Goal: Task Accomplishment & Management: Complete application form

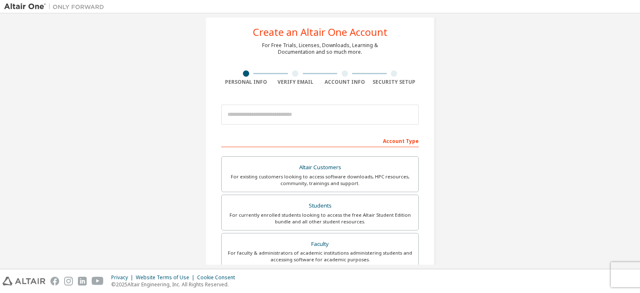
scroll to position [42, 0]
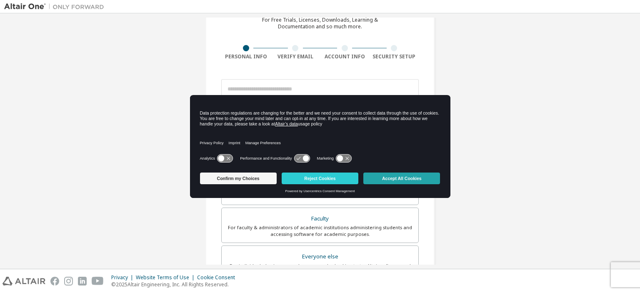
click at [414, 182] on button "Accept All Cookies" at bounding box center [401, 178] width 77 height 12
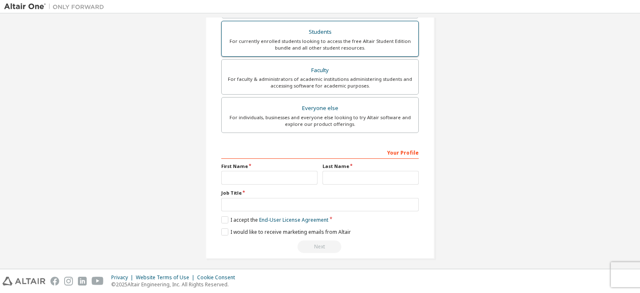
scroll to position [192, 0]
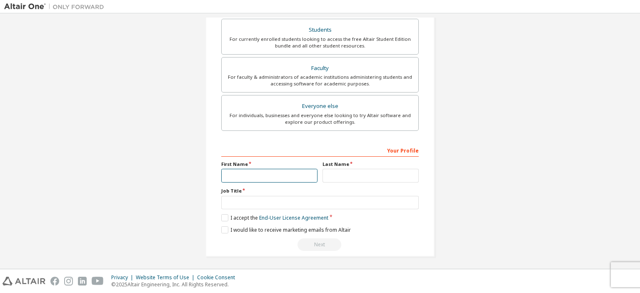
click at [273, 169] on input "text" at bounding box center [269, 176] width 96 height 14
click at [221, 215] on label "I accept the End-User License Agreement" at bounding box center [274, 217] width 107 height 7
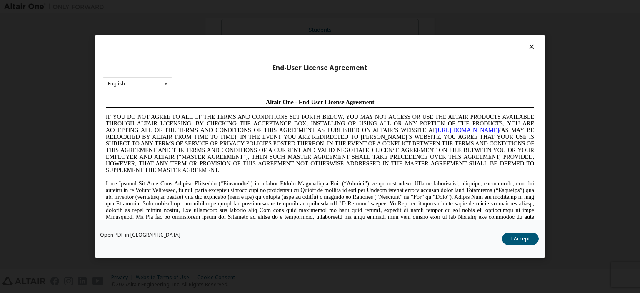
scroll to position [0, 0]
click at [523, 242] on button "I Accept" at bounding box center [520, 238] width 37 height 12
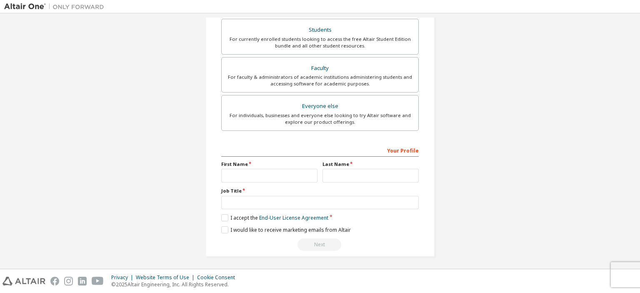
click at [218, 232] on div "Create an Altair One Account For Free Trials, Licenses, Downloads, Learning & D…" at bounding box center [319, 46] width 229 height 421
click at [292, 174] on input "text" at bounding box center [269, 176] width 96 height 14
type input "*********"
click at [379, 179] on input "text" at bounding box center [370, 176] width 96 height 14
type input "********"
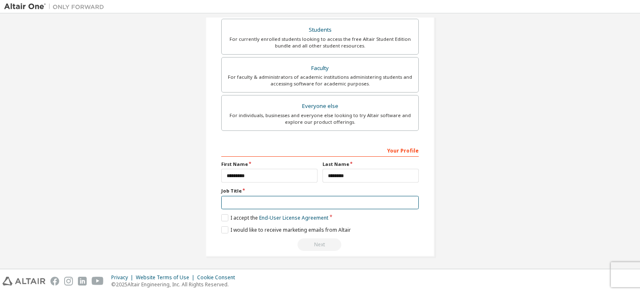
click at [332, 196] on input "text" at bounding box center [319, 203] width 197 height 14
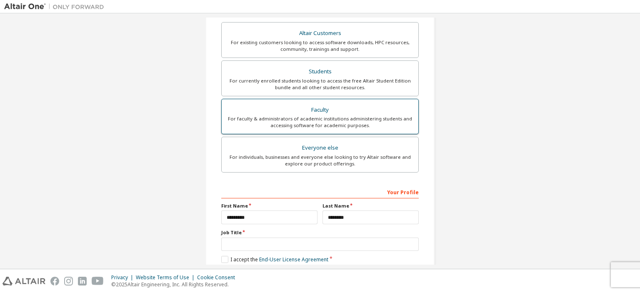
click at [336, 104] on div "Faculty" at bounding box center [320, 110] width 187 height 12
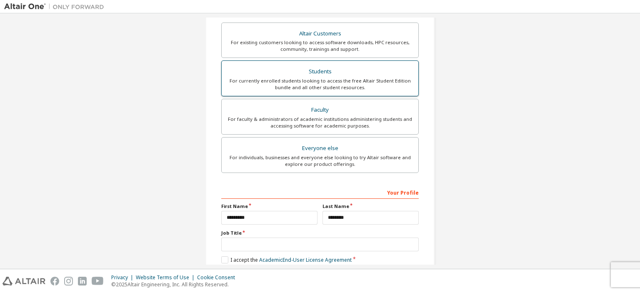
click at [347, 83] on div "For currently enrolled students looking to access the free Altair Student Editi…" at bounding box center [320, 83] width 187 height 13
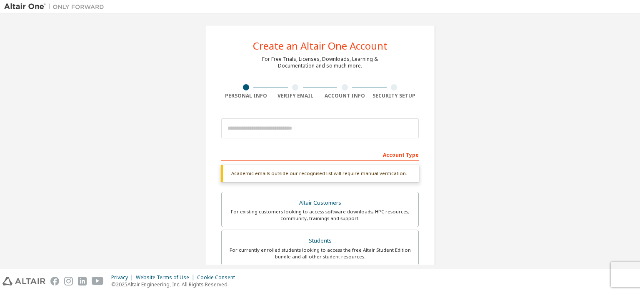
scroll to position [0, 0]
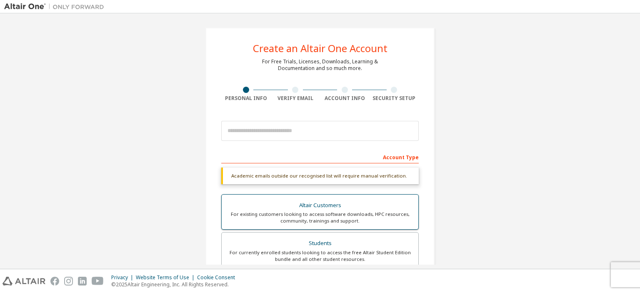
click at [294, 214] on div "For existing customers looking to access software downloads, HPC resources, com…" at bounding box center [320, 217] width 187 height 13
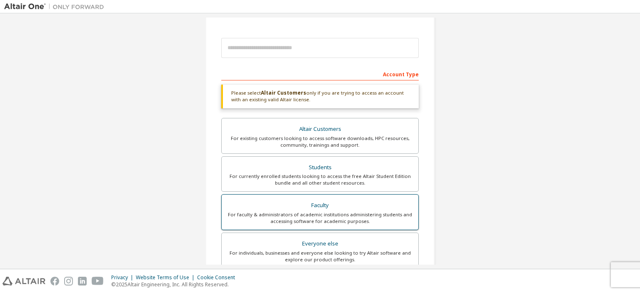
scroll to position [83, 0]
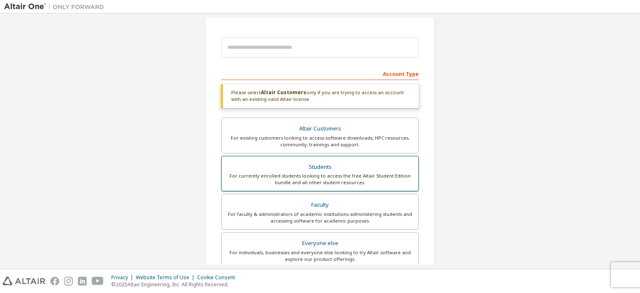
click at [309, 178] on div "For currently enrolled students looking to access the free Altair Student Editi…" at bounding box center [320, 178] width 187 height 13
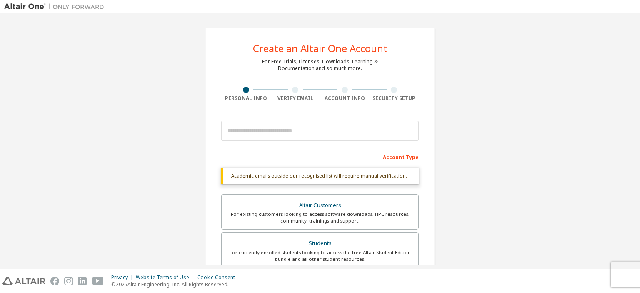
scroll to position [0, 0]
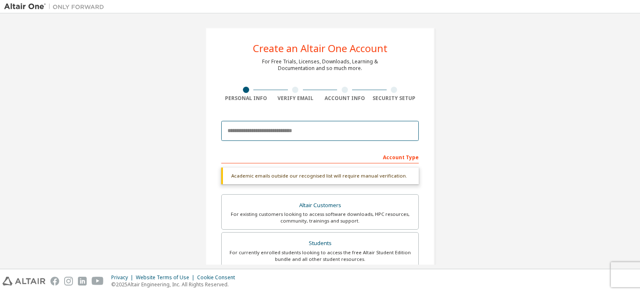
click at [297, 137] on input "email" at bounding box center [319, 131] width 197 height 20
type input "**********"
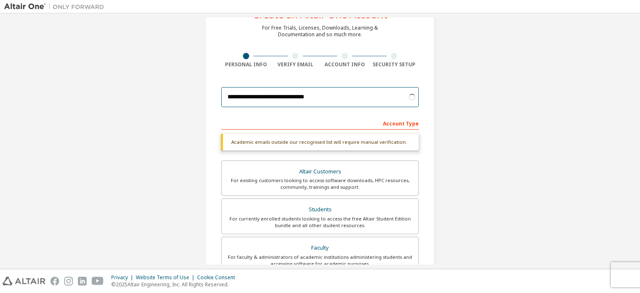
scroll to position [83, 0]
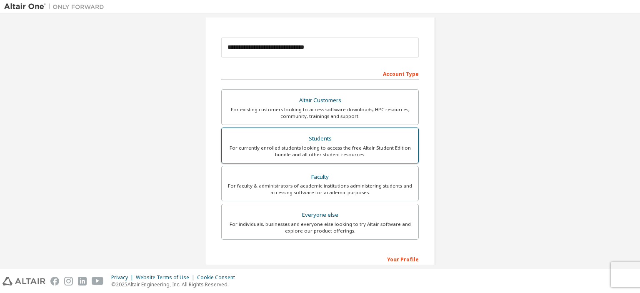
click at [328, 148] on div "For currently enrolled students looking to access the free Altair Student Editi…" at bounding box center [320, 151] width 187 height 13
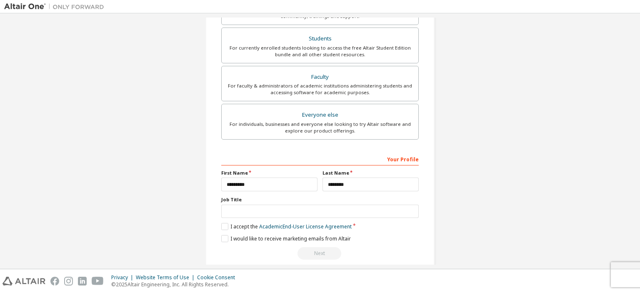
scroll to position [192, 0]
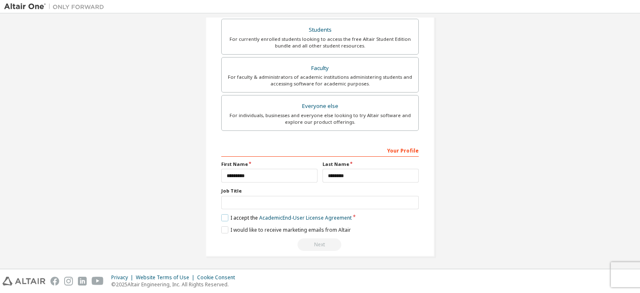
click at [223, 214] on label "I accept the Academic End-User License Agreement" at bounding box center [286, 217] width 130 height 7
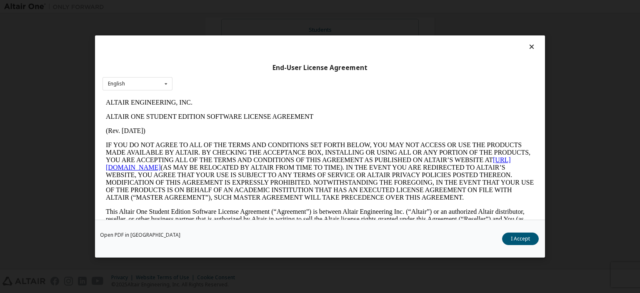
scroll to position [0, 0]
click at [530, 240] on button "I Accept" at bounding box center [520, 238] width 37 height 12
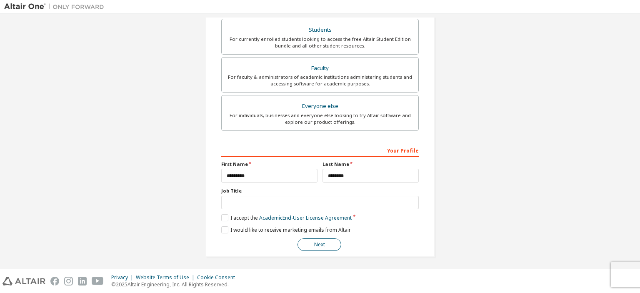
click at [326, 244] on button "Next" at bounding box center [319, 244] width 44 height 12
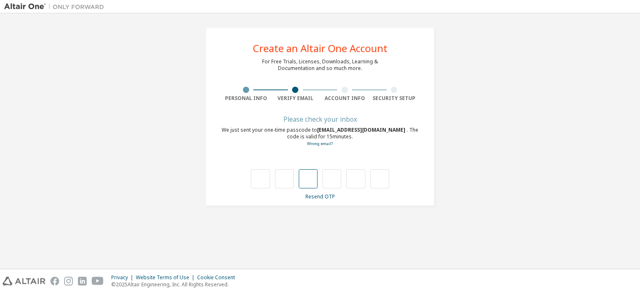
type input "*"
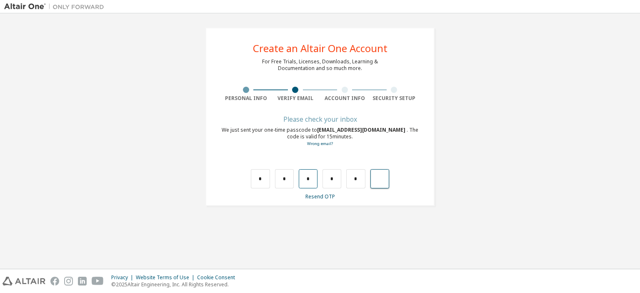
type input "*"
